Goal: Transaction & Acquisition: Purchase product/service

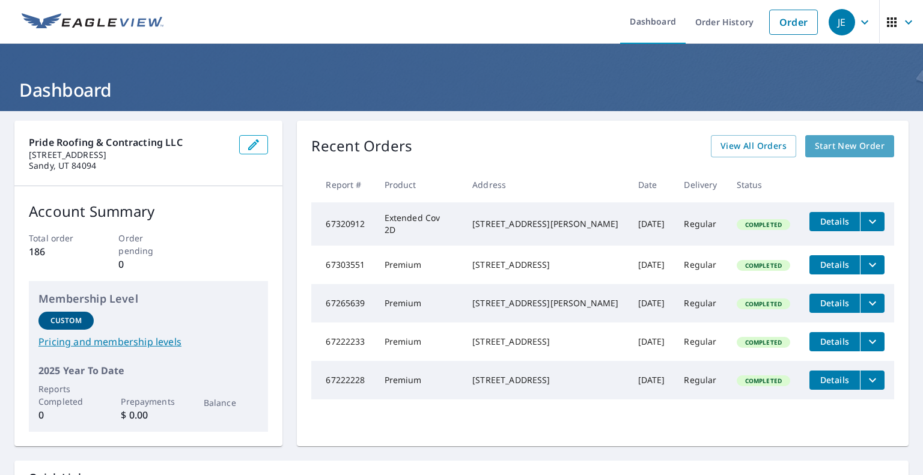
click at [843, 148] on span "Start New Order" at bounding box center [850, 146] width 70 height 15
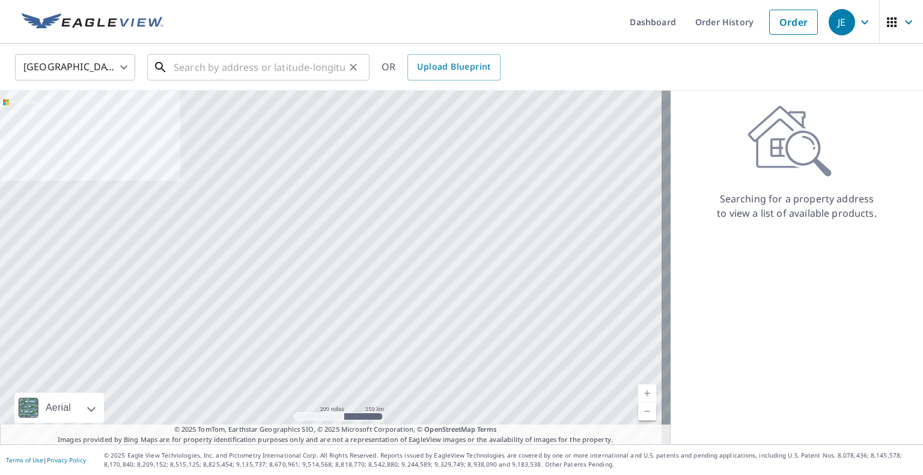
click at [264, 74] on input "text" at bounding box center [259, 67] width 171 height 34
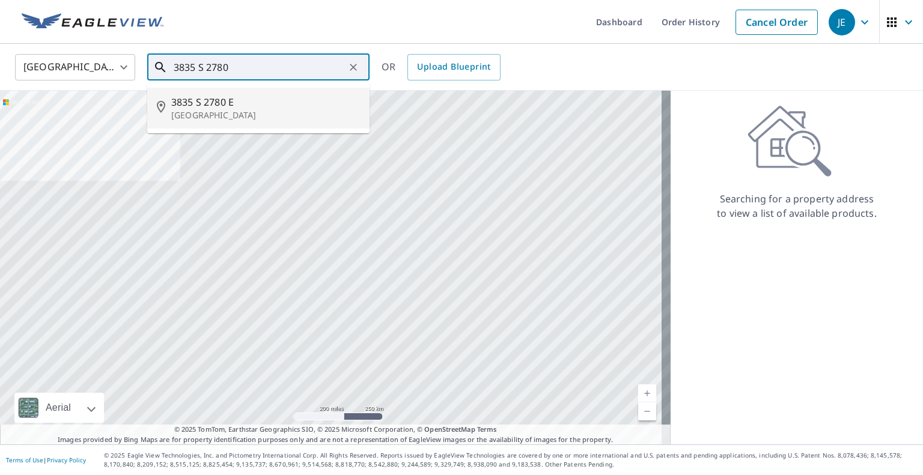
click at [228, 105] on span "3835 S 2780 E" at bounding box center [265, 102] width 189 height 14
type input "[STREET_ADDRESS]"
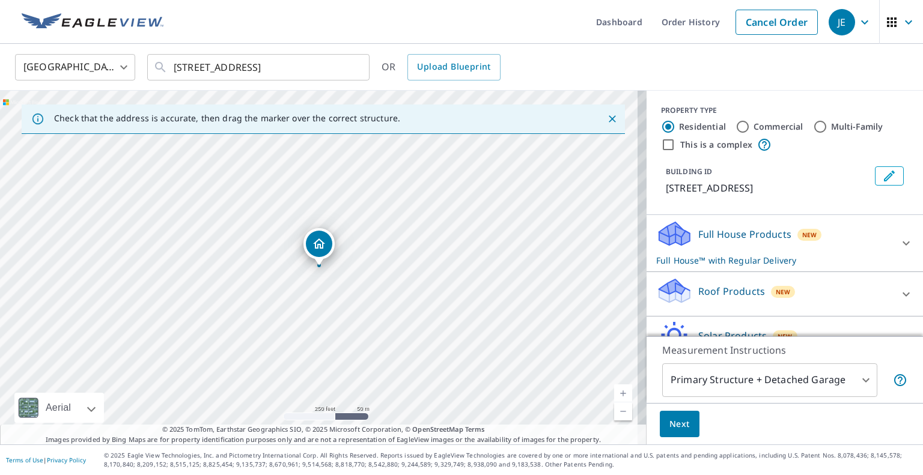
click at [902, 293] on icon at bounding box center [905, 294] width 7 height 4
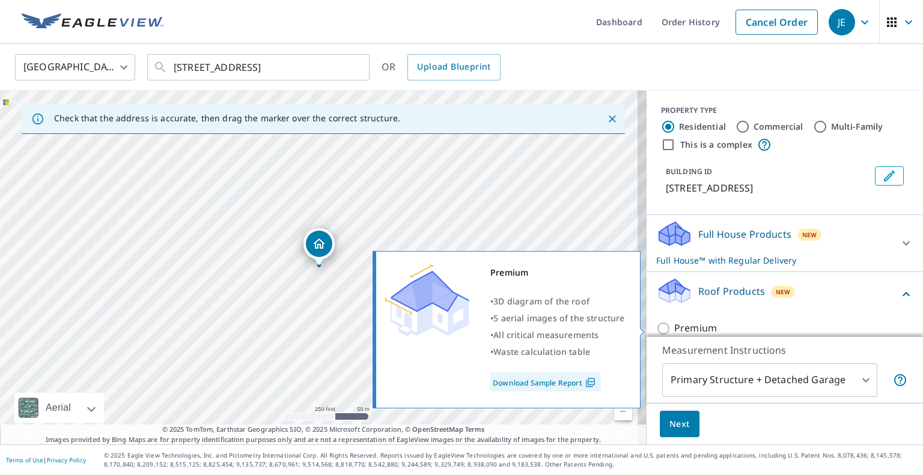
click at [658, 327] on input "Premium" at bounding box center [665, 328] width 18 height 14
checkbox input "true"
checkbox input "false"
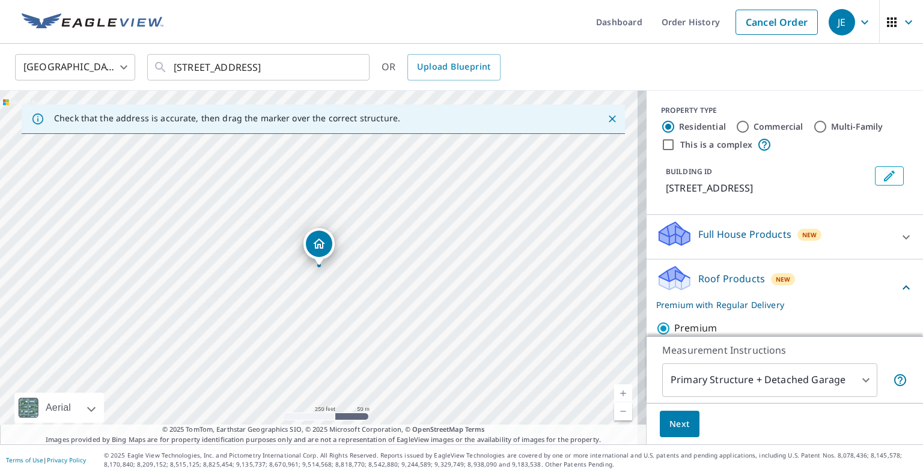
click at [675, 422] on span "Next" at bounding box center [679, 424] width 20 height 15
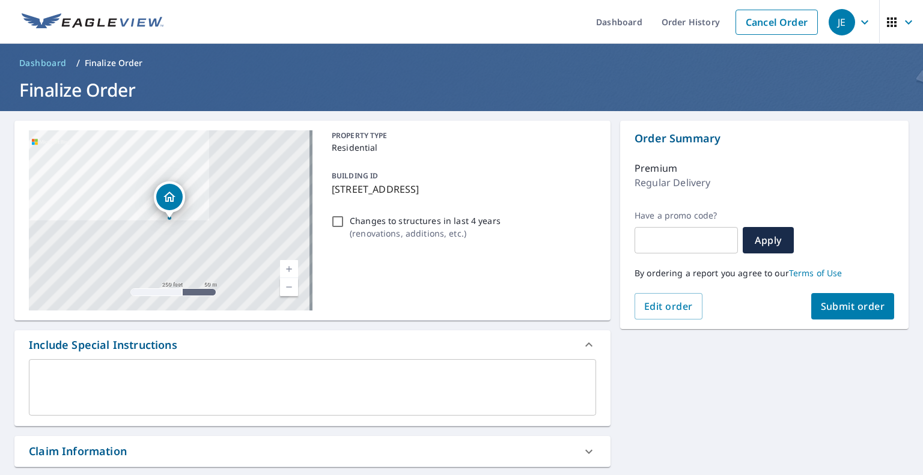
click at [837, 308] on span "Submit order" at bounding box center [853, 306] width 64 height 13
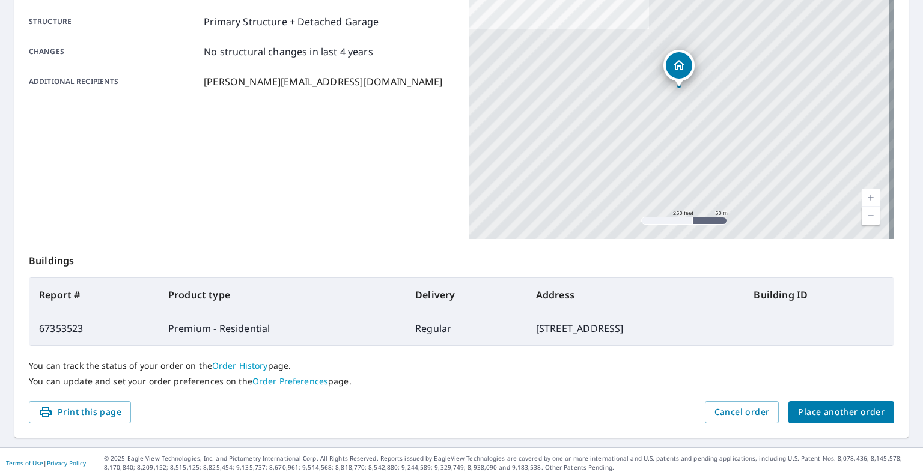
scroll to position [231, 0]
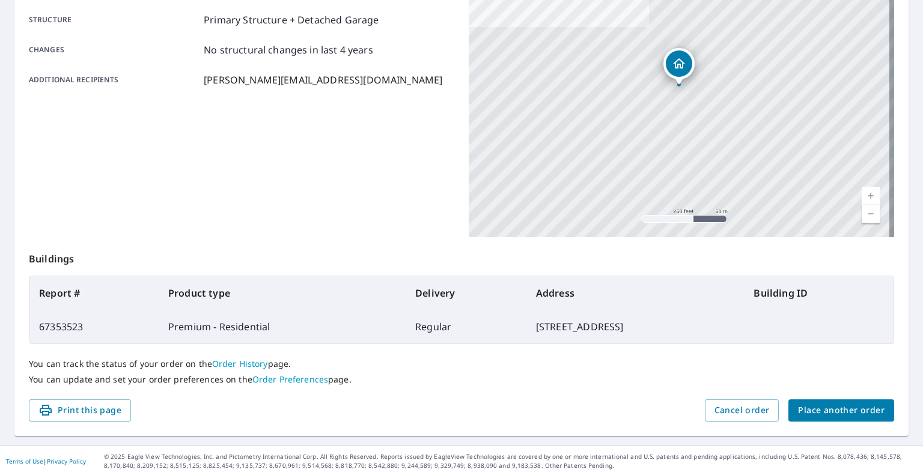
click at [837, 405] on span "Place another order" at bounding box center [841, 410] width 87 height 15
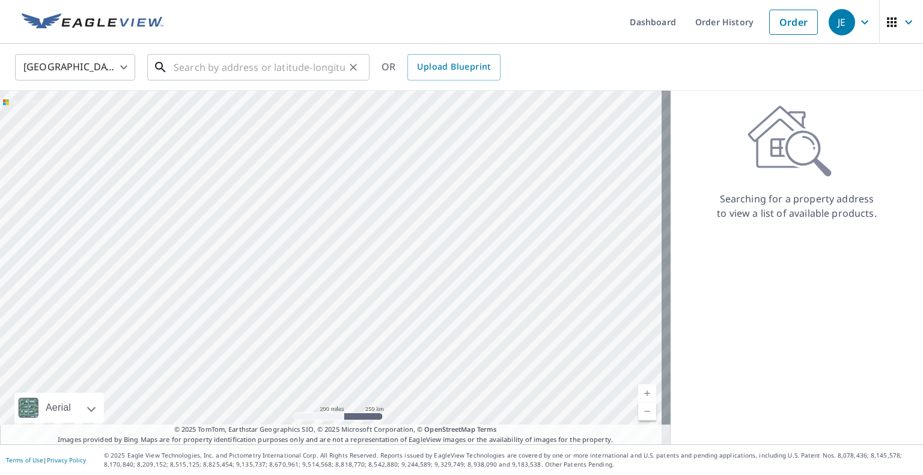
click at [232, 59] on input "text" at bounding box center [259, 67] width 171 height 34
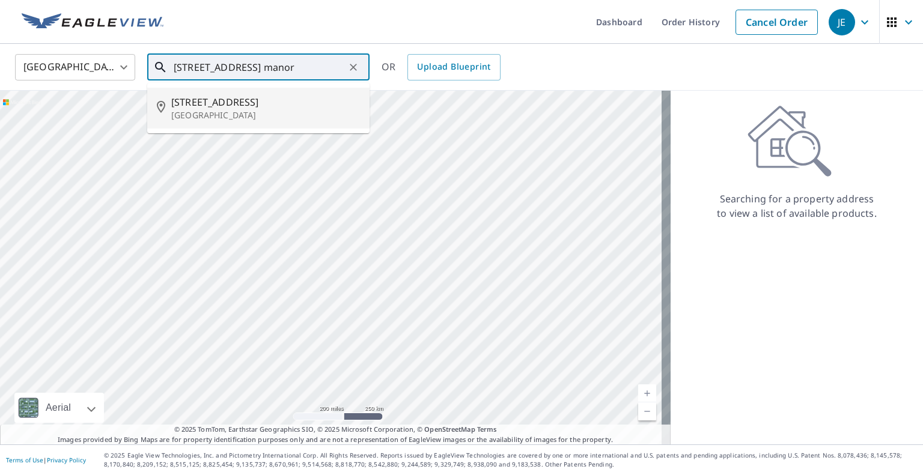
click at [197, 105] on span "[STREET_ADDRESS]" at bounding box center [265, 102] width 189 height 14
type input "[STREET_ADDRESS]"
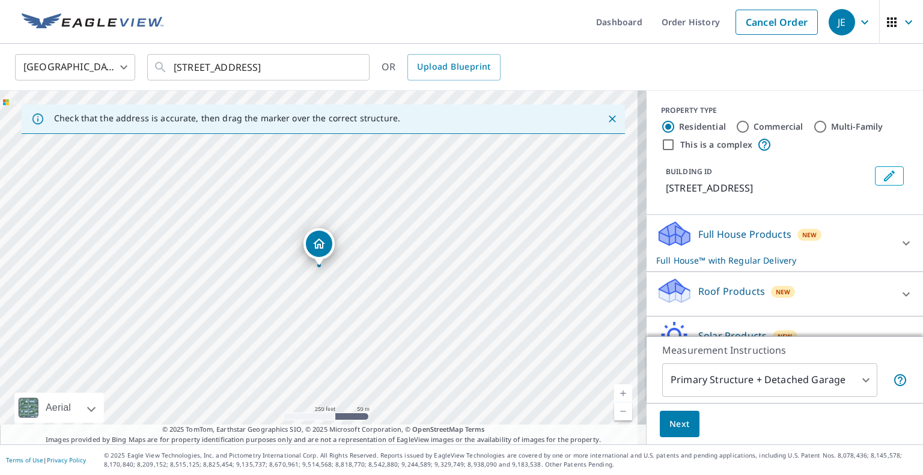
click at [614, 397] on link "Current Level 17, Zoom In" at bounding box center [623, 393] width 18 height 18
click at [614, 397] on link "Current Level 18, Zoom In" at bounding box center [623, 393] width 18 height 18
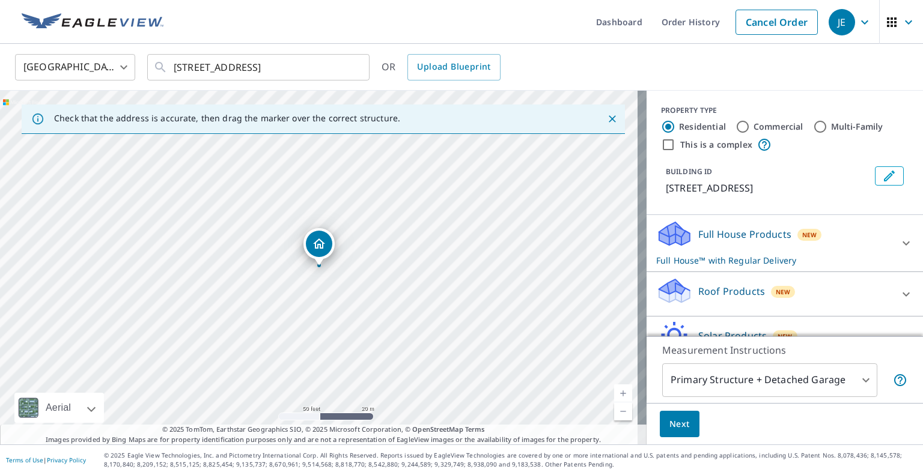
click at [614, 397] on link "Current Level 19, Zoom In" at bounding box center [623, 393] width 18 height 18
click at [899, 294] on icon at bounding box center [906, 294] width 14 height 14
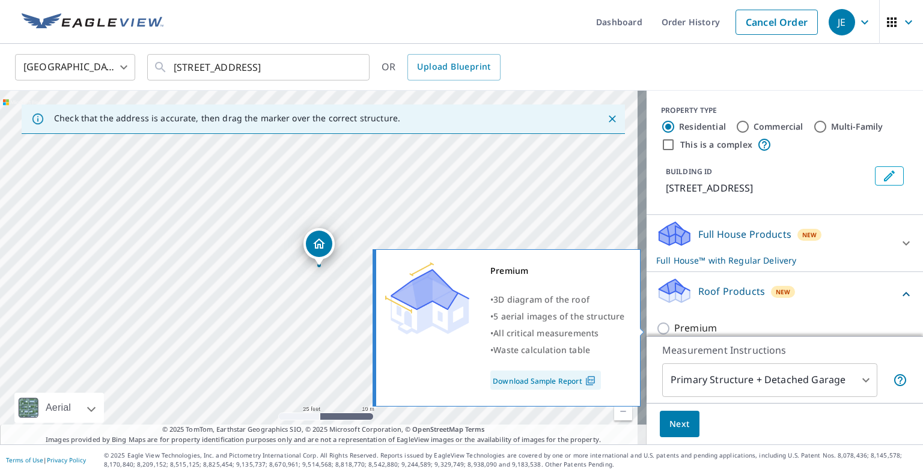
click at [656, 327] on input "Premium" at bounding box center [665, 328] width 18 height 14
checkbox input "true"
checkbox input "false"
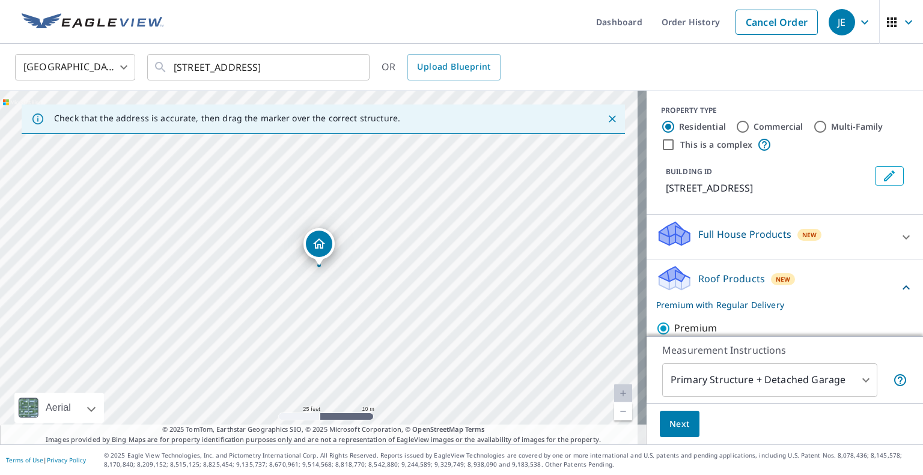
click at [671, 420] on span "Next" at bounding box center [679, 424] width 20 height 15
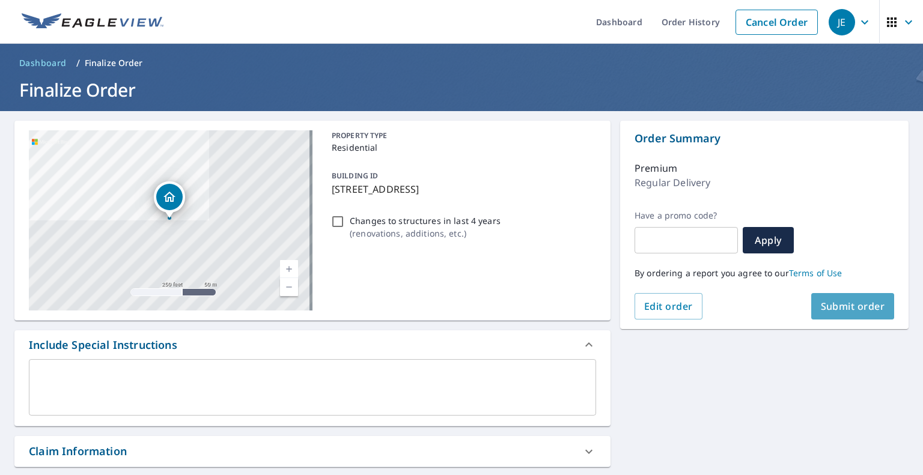
click at [843, 306] on span "Submit order" at bounding box center [853, 306] width 64 height 13
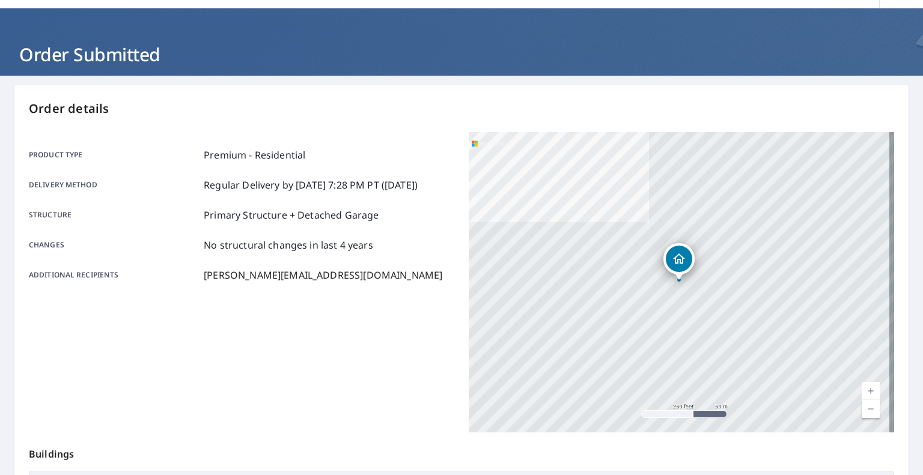
scroll to position [36, 0]
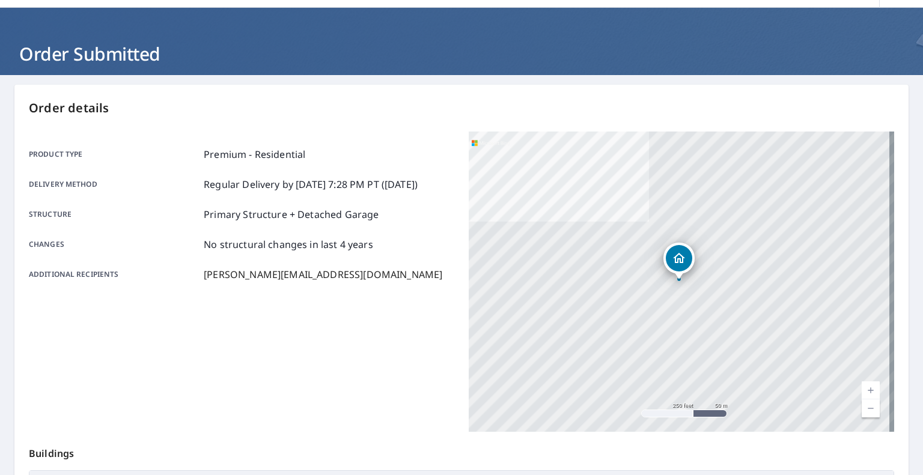
click at [864, 388] on link "Current Level 17, Zoom In" at bounding box center [870, 390] width 18 height 18
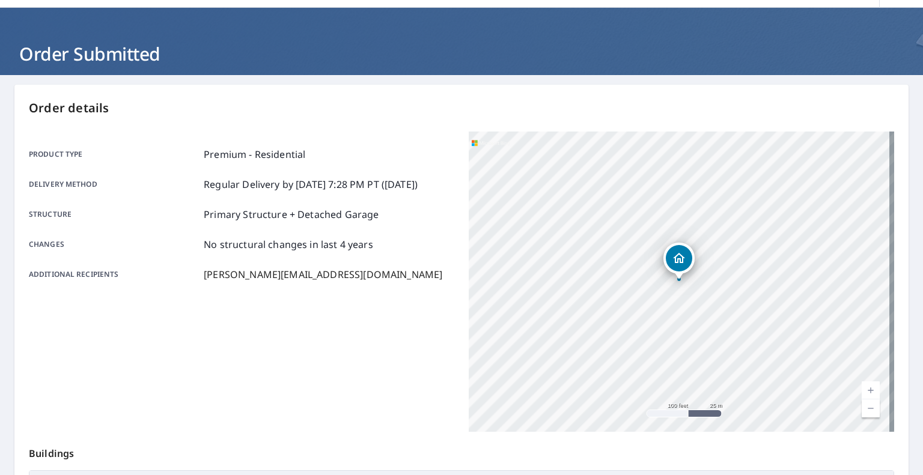
click at [864, 388] on link "Current Level 18, Zoom In" at bounding box center [870, 390] width 18 height 18
drag, startPoint x: 706, startPoint y: 371, endPoint x: 763, endPoint y: 380, distance: 57.8
click at [763, 380] on div "[STREET_ADDRESS]" at bounding box center [681, 282] width 425 height 300
